Goal: Transaction & Acquisition: Purchase product/service

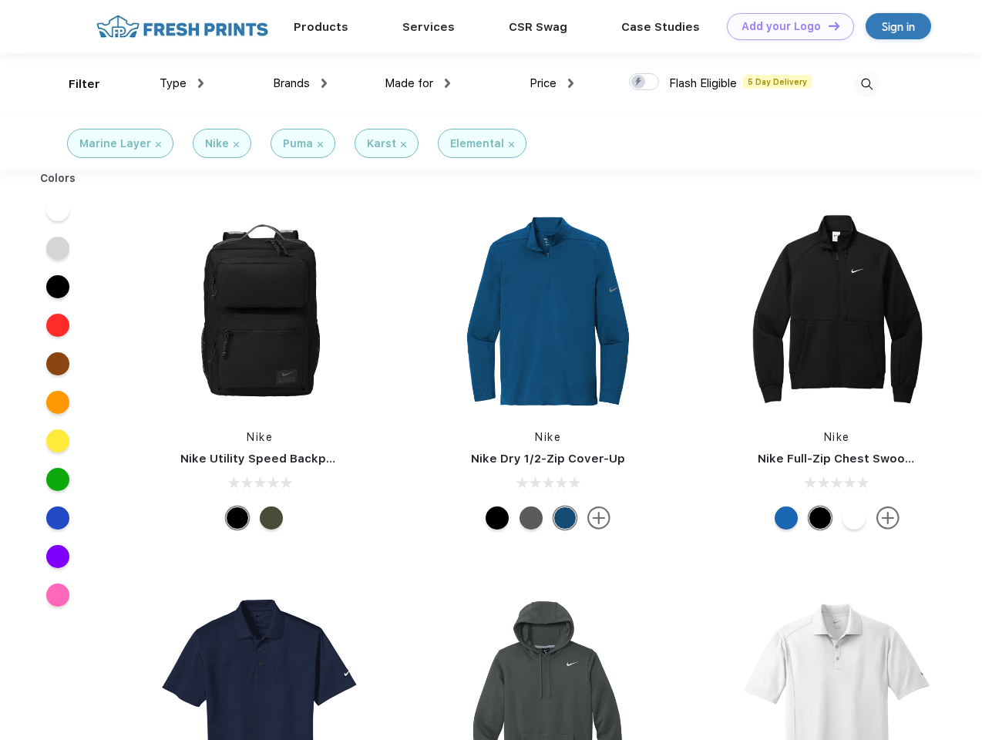
click at [785, 26] on link "Add your Logo Design Tool" at bounding box center [790, 26] width 127 height 27
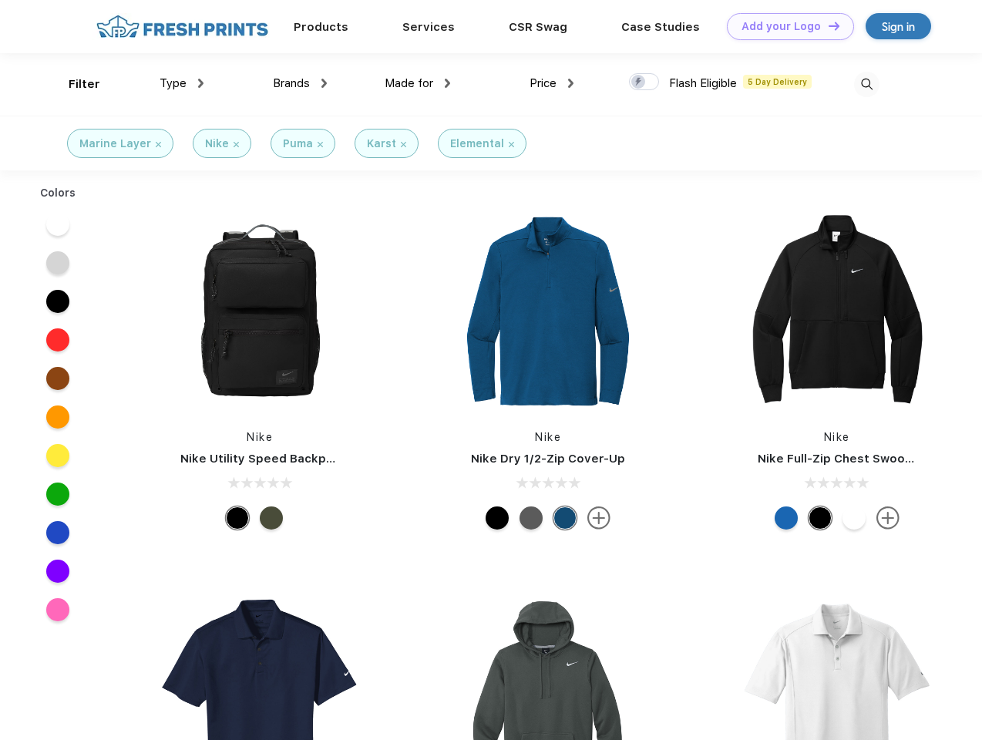
click at [0, 0] on div "Design Tool" at bounding box center [0, 0] width 0 height 0
click at [827, 25] on link "Add your Logo Design Tool" at bounding box center [790, 26] width 127 height 27
click at [74, 84] on div "Filter" at bounding box center [85, 85] width 32 height 18
click at [182, 83] on span "Type" at bounding box center [173, 83] width 27 height 14
click at [300, 83] on span "Brands" at bounding box center [291, 83] width 37 height 14
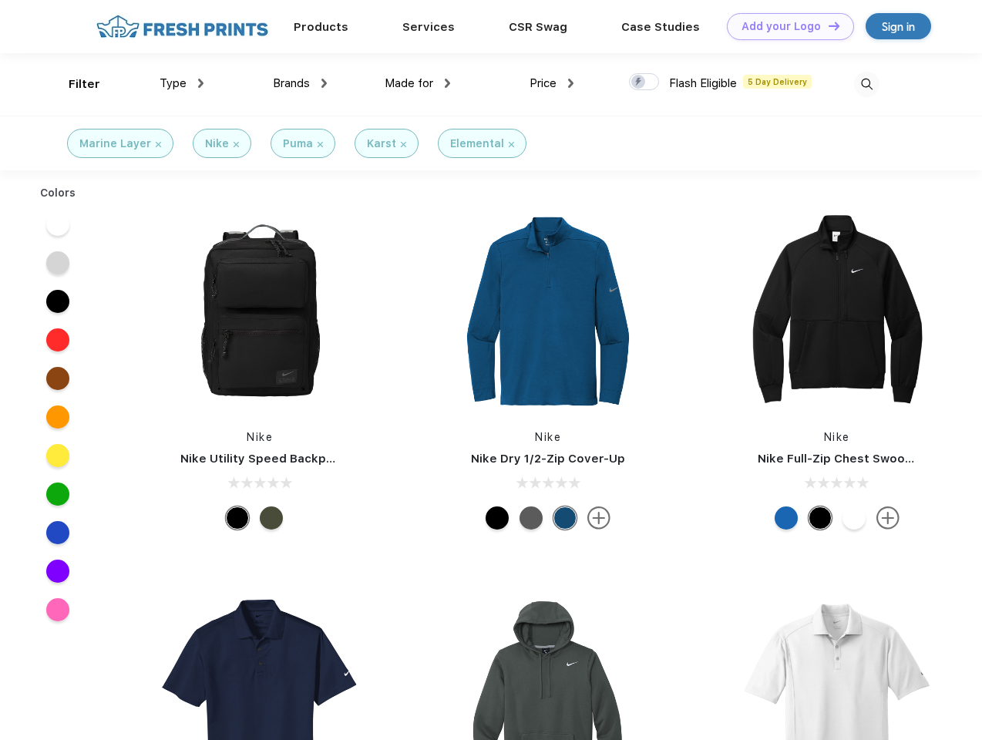
click at [418, 83] on span "Made for" at bounding box center [409, 83] width 49 height 14
click at [552, 83] on span "Price" at bounding box center [543, 83] width 27 height 14
click at [644, 82] on div at bounding box center [644, 81] width 30 height 17
click at [639, 82] on input "checkbox" at bounding box center [634, 77] width 10 height 10
click at [866, 84] on img at bounding box center [866, 84] width 25 height 25
